Goal: Navigation & Orientation: Understand site structure

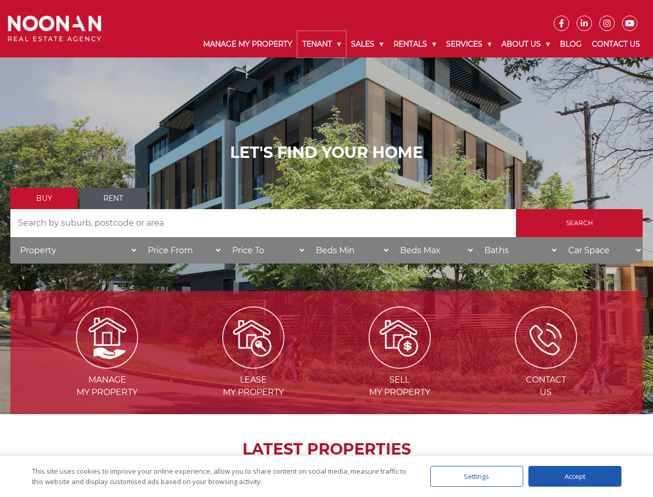
click at [322, 44] on link "Tenant" at bounding box center [321, 44] width 49 height 26
click at [368, 44] on link "Sales" at bounding box center [367, 44] width 42 height 26
click at [415, 44] on link "Rentals" at bounding box center [414, 44] width 53 height 26
click at [470, 44] on link "Services" at bounding box center [468, 44] width 55 height 26
click at [527, 44] on link "About Us" at bounding box center [526, 44] width 58 height 26
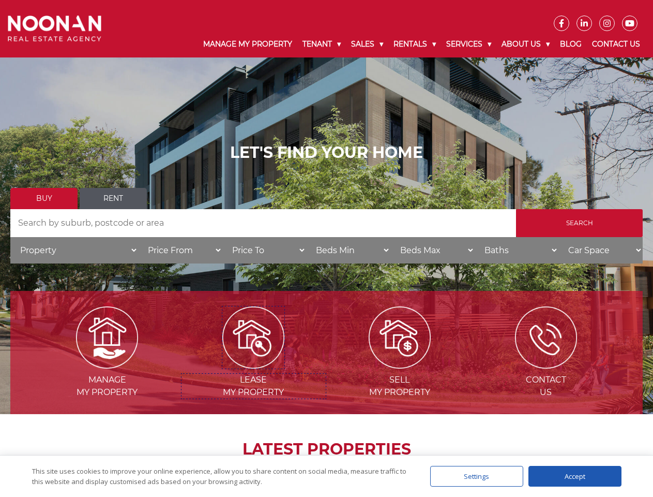
click at [253, 364] on img at bounding box center [253, 337] width 62 height 62
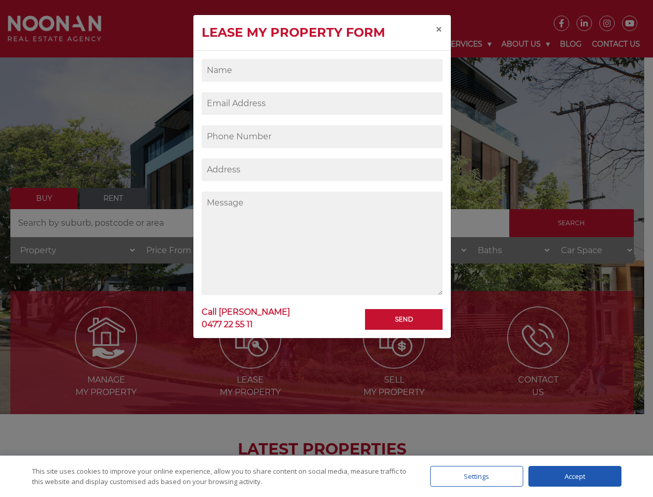
click at [477, 476] on div "Settings" at bounding box center [476, 476] width 93 height 21
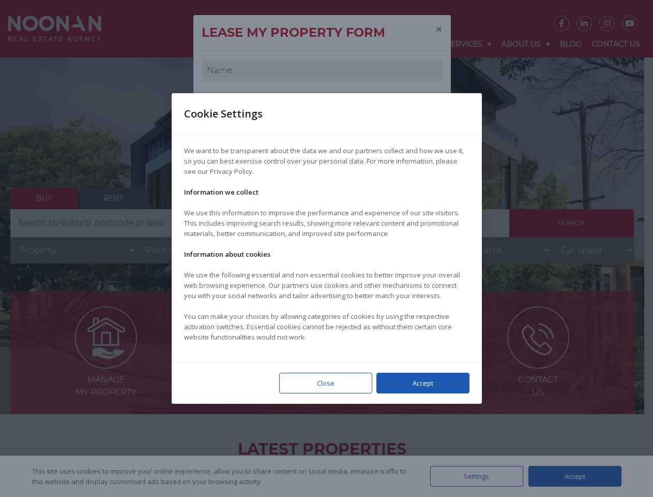
click at [575, 476] on div at bounding box center [326, 248] width 653 height 497
